Goal: Information Seeking & Learning: Stay updated

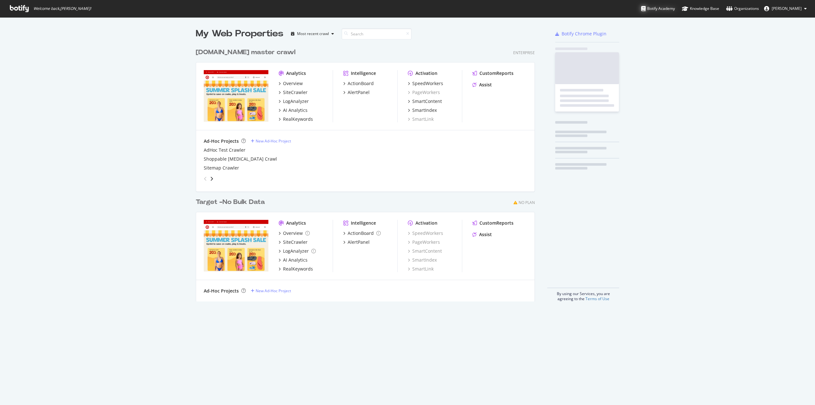
scroll to position [256, 339]
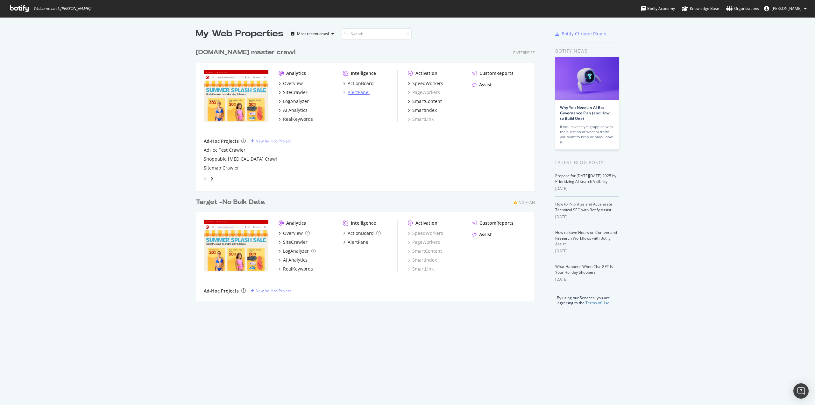
click at [353, 91] on div "AlertPanel" at bounding box center [359, 92] width 22 height 6
